Goal: Task Accomplishment & Management: Complete application form

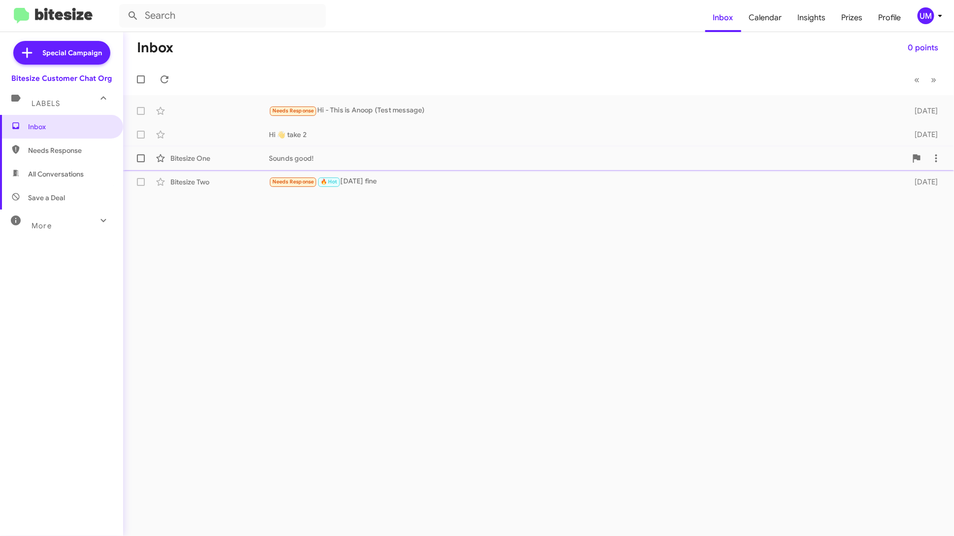
click at [573, 168] on span "Bitesize One Sounds good! [DATE]" at bounding box center [538, 158] width 831 height 24
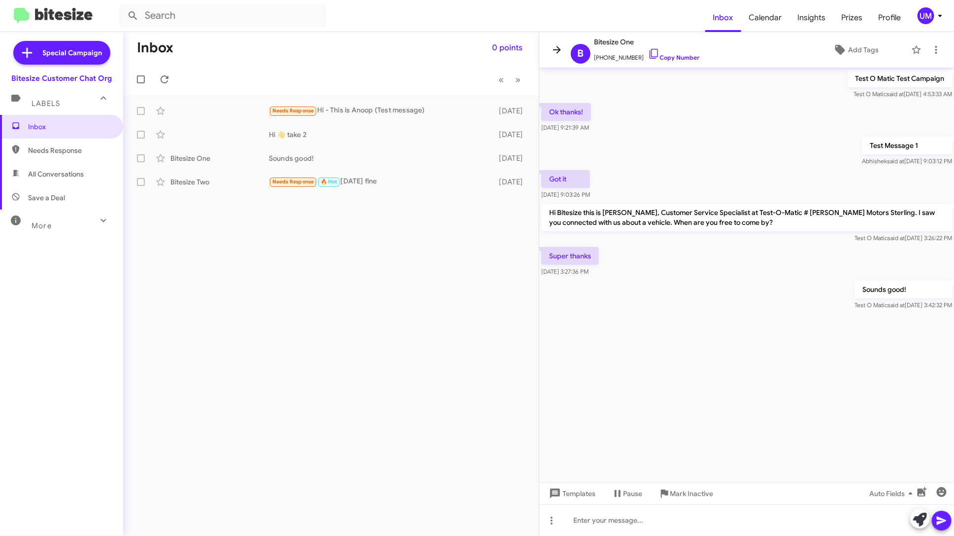
click at [556, 49] on icon at bounding box center [557, 49] width 8 height 7
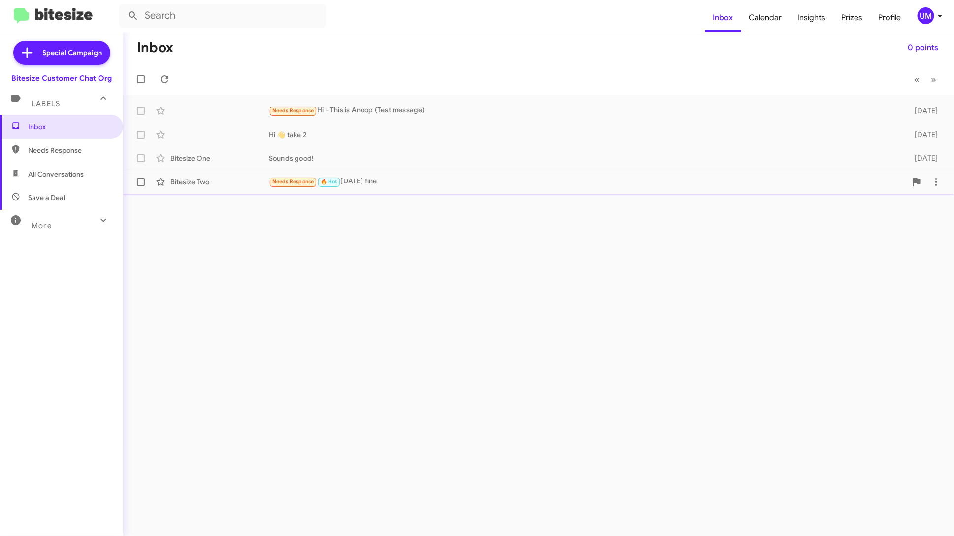
click at [394, 177] on div "Needs Response 🔥 Hot [DATE] fine" at bounding box center [588, 181] width 638 height 11
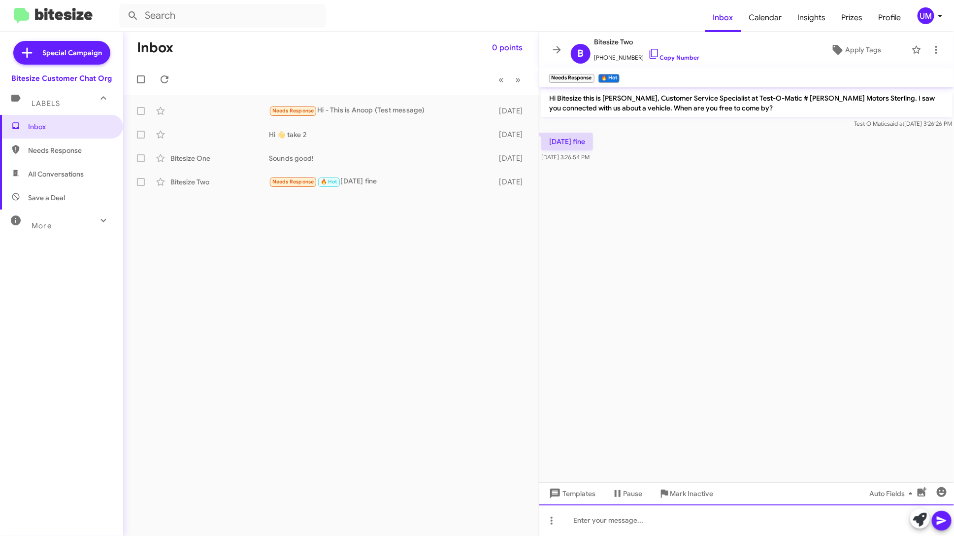
click at [588, 519] on div at bounding box center [746, 520] width 415 height 32
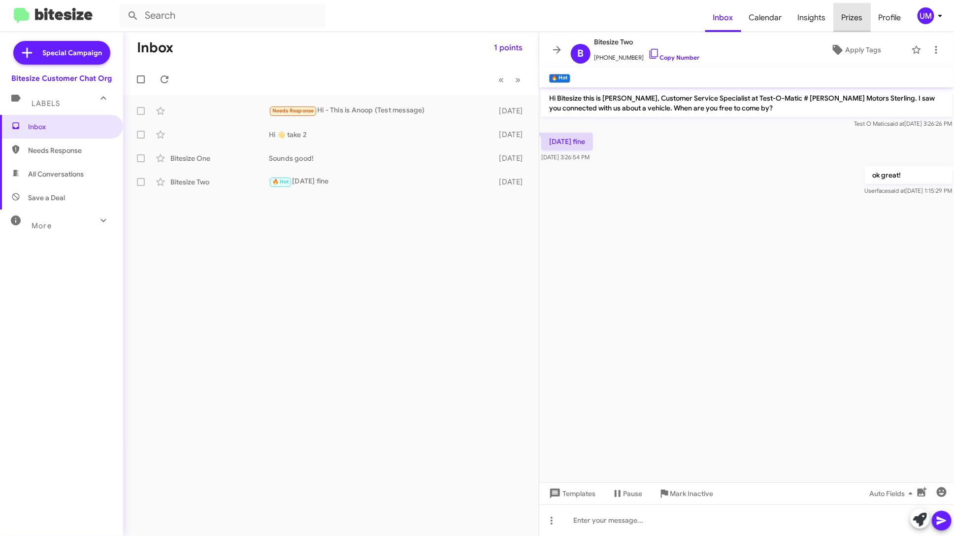
click at [850, 14] on span "Prizes" at bounding box center [852, 17] width 37 height 29
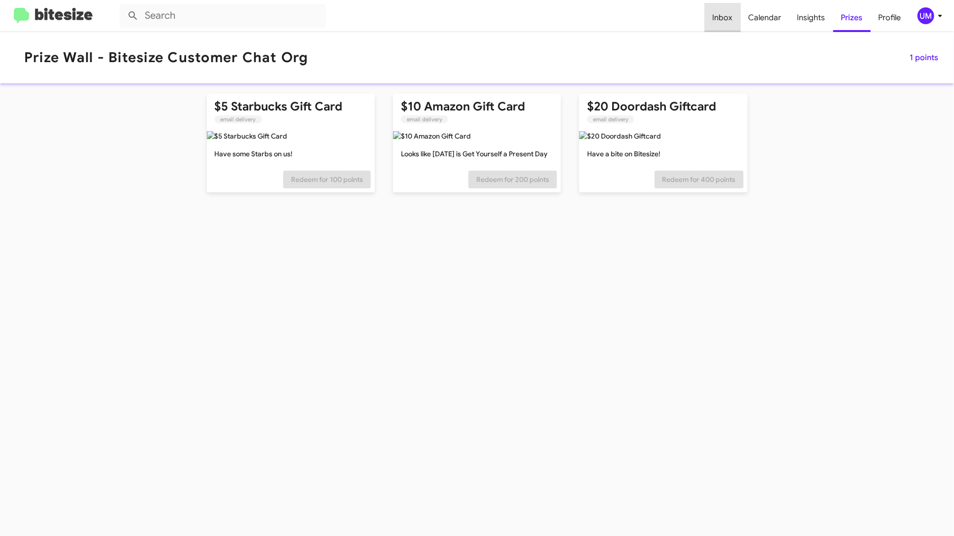
click at [740, 14] on span "Inbox" at bounding box center [723, 17] width 36 height 29
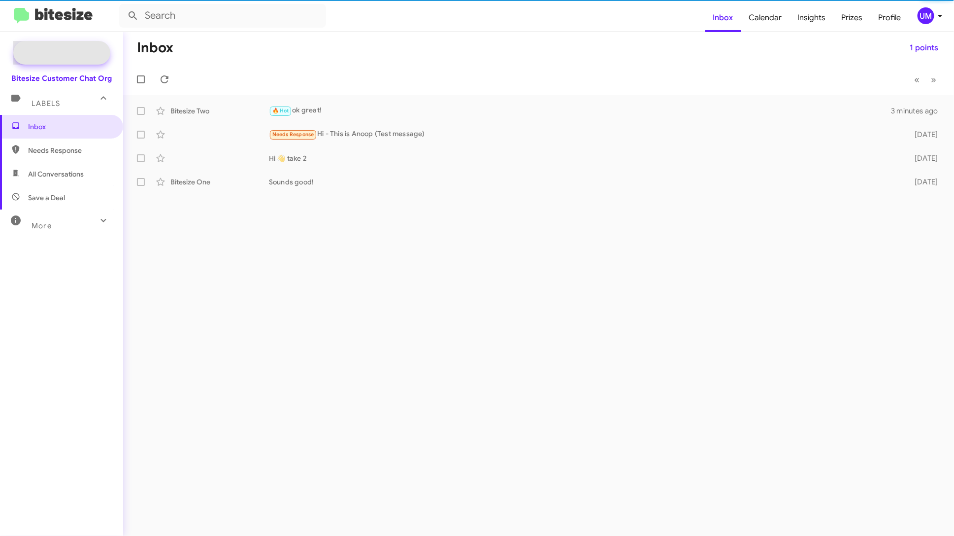
click at [73, 50] on span "Special Campaign" at bounding box center [73, 53] width 60 height 10
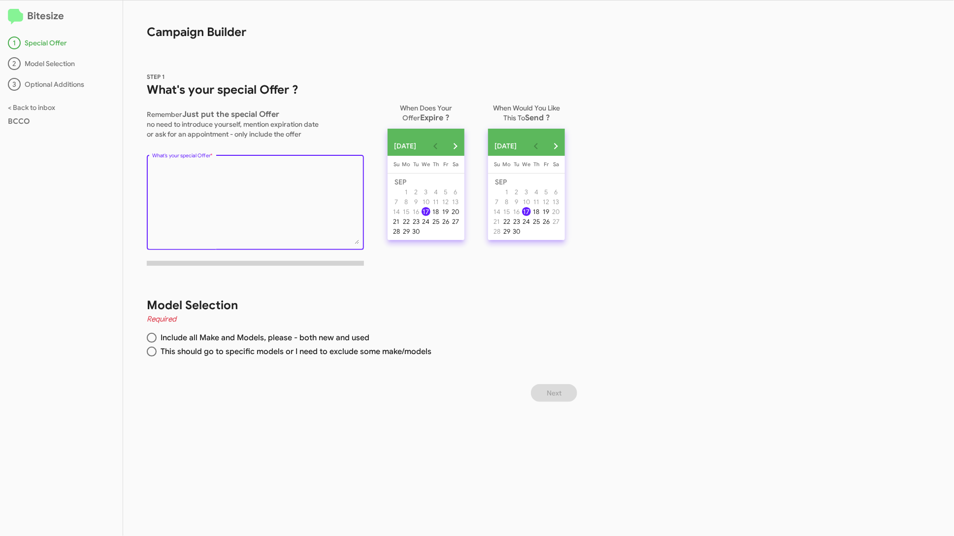
click at [334, 226] on textarea "What's your special Offer *" at bounding box center [255, 204] width 207 height 80
type textarea "sdfsd"
click at [450, 226] on div "26" at bounding box center [445, 221] width 9 height 9
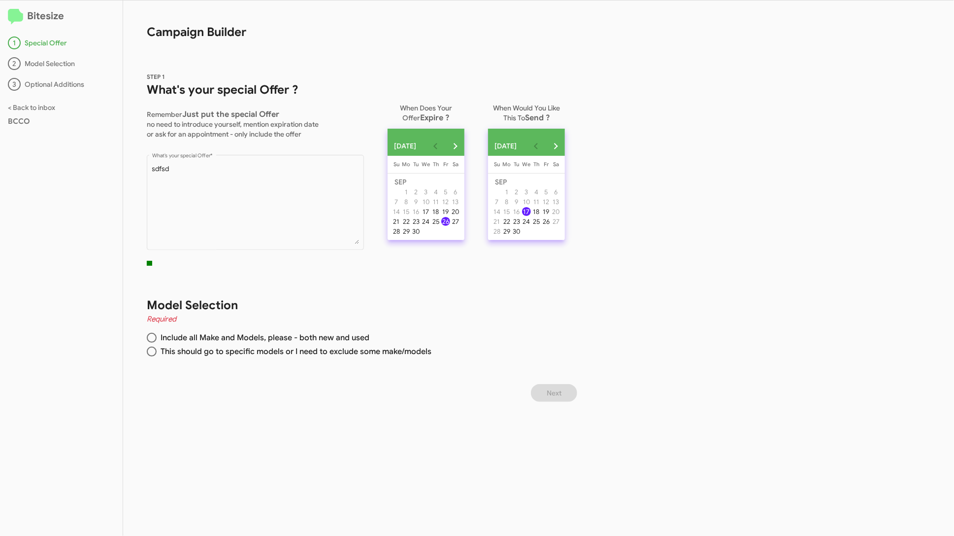
click at [281, 330] on div "Model Selection Required Include all Make and Models, please - both new and use…" at bounding box center [352, 328] width 458 height 110
click at [296, 335] on span "Include all Make and Models, please - both new and used" at bounding box center [263, 338] width 213 height 10
click at [157, 335] on input "Include all Make and Models, please - both new and used" at bounding box center [152, 338] width 10 height 10
radio input "true"
click at [552, 391] on span "Next" at bounding box center [554, 393] width 15 height 18
